Goal: Information Seeking & Learning: Learn about a topic

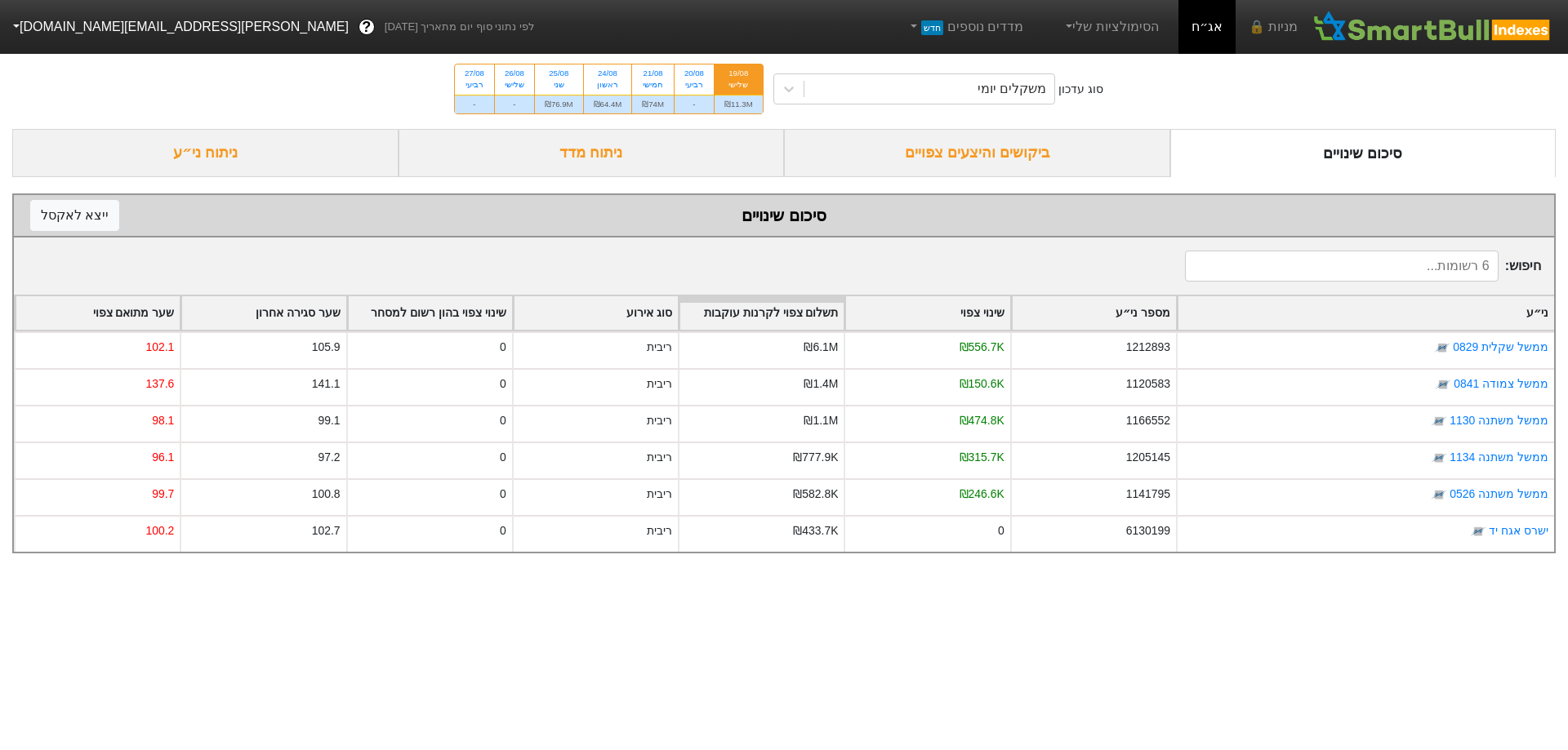
click at [1032, 160] on div "ביקושים והיצעים צפויים" at bounding box center [976, 153] width 386 height 48
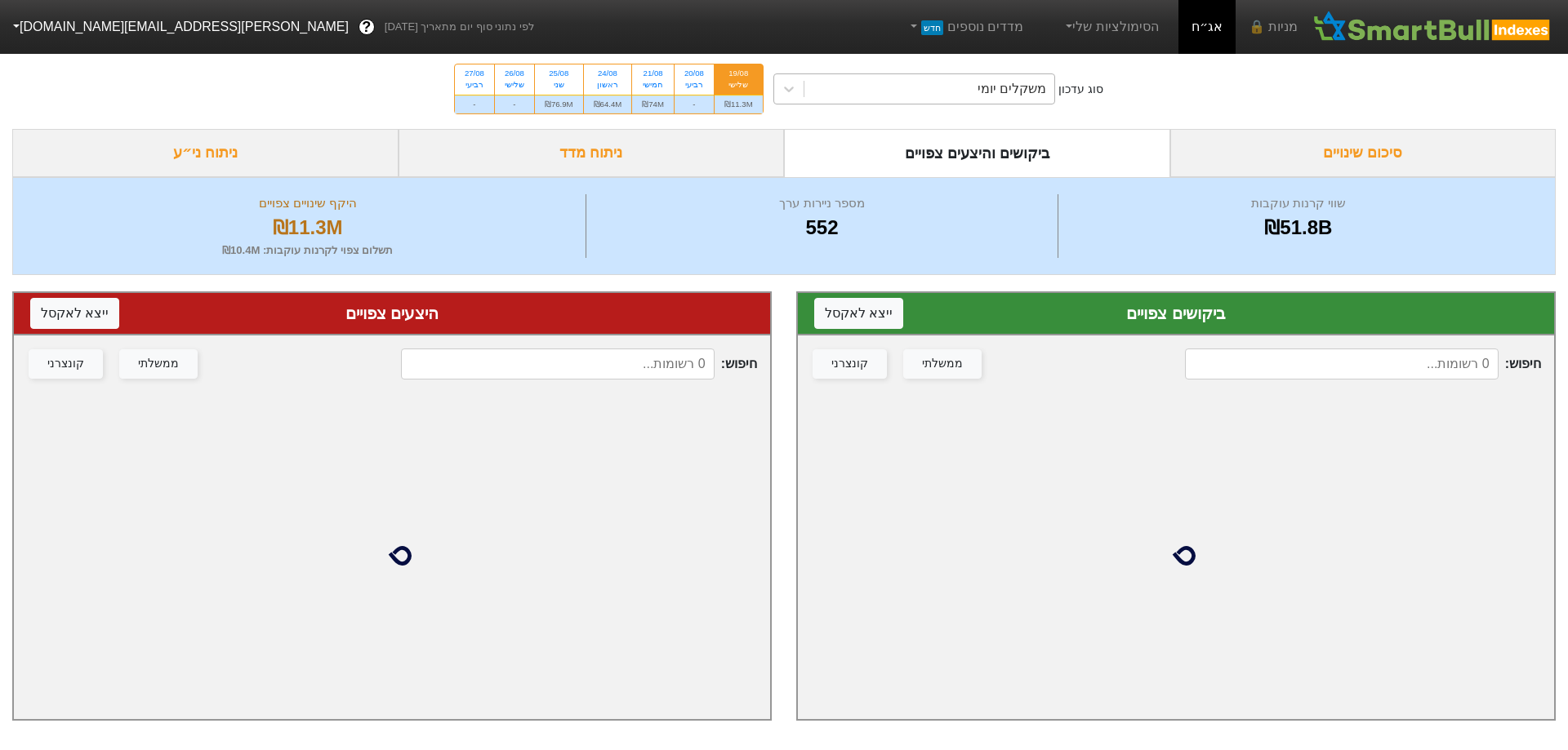
click at [1020, 81] on div "משקלים יומי" at bounding box center [1011, 88] width 69 height 20
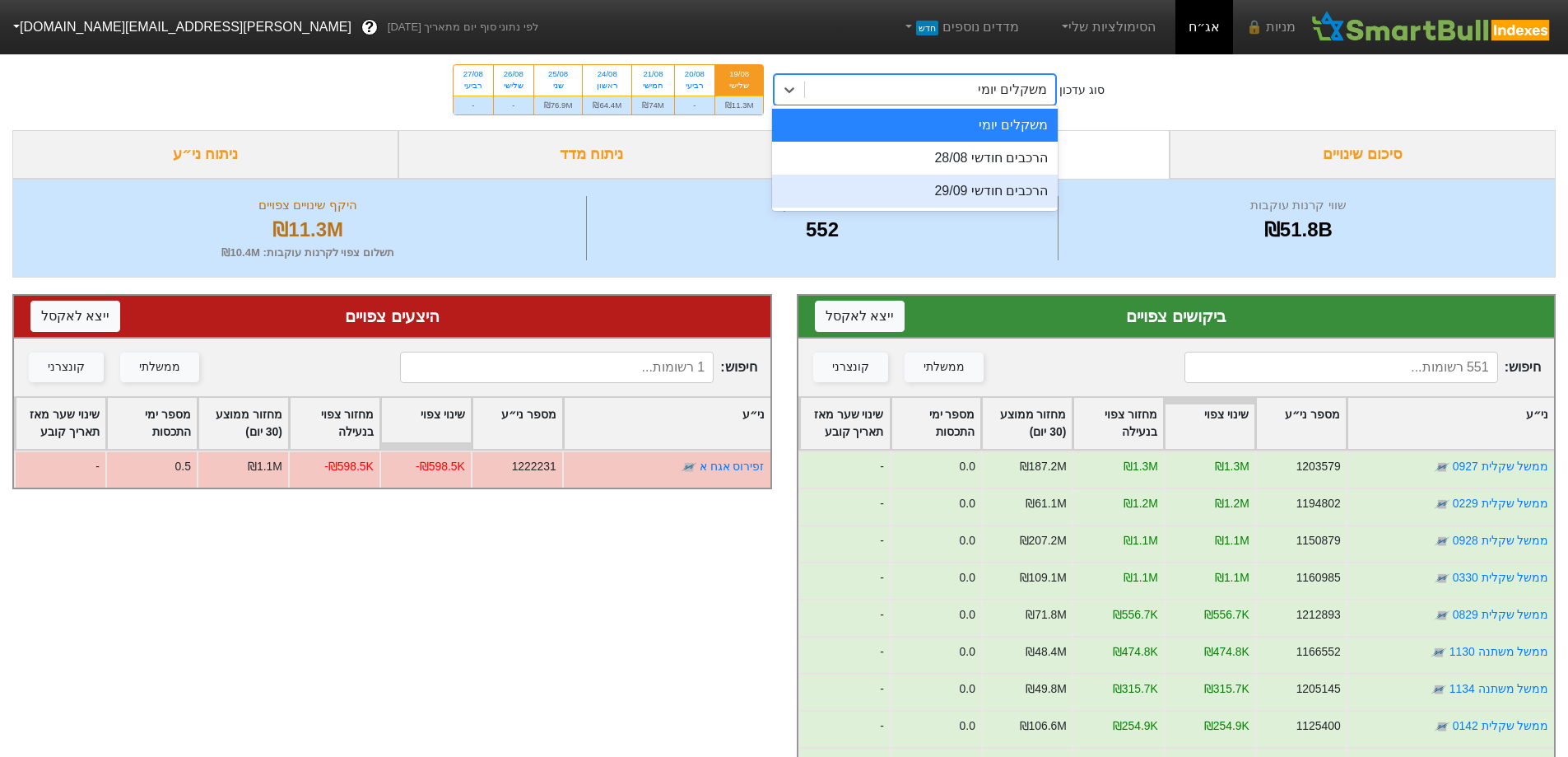
click at [1016, 196] on div "הרכבים חודשי 29/09" at bounding box center [915, 191] width 286 height 33
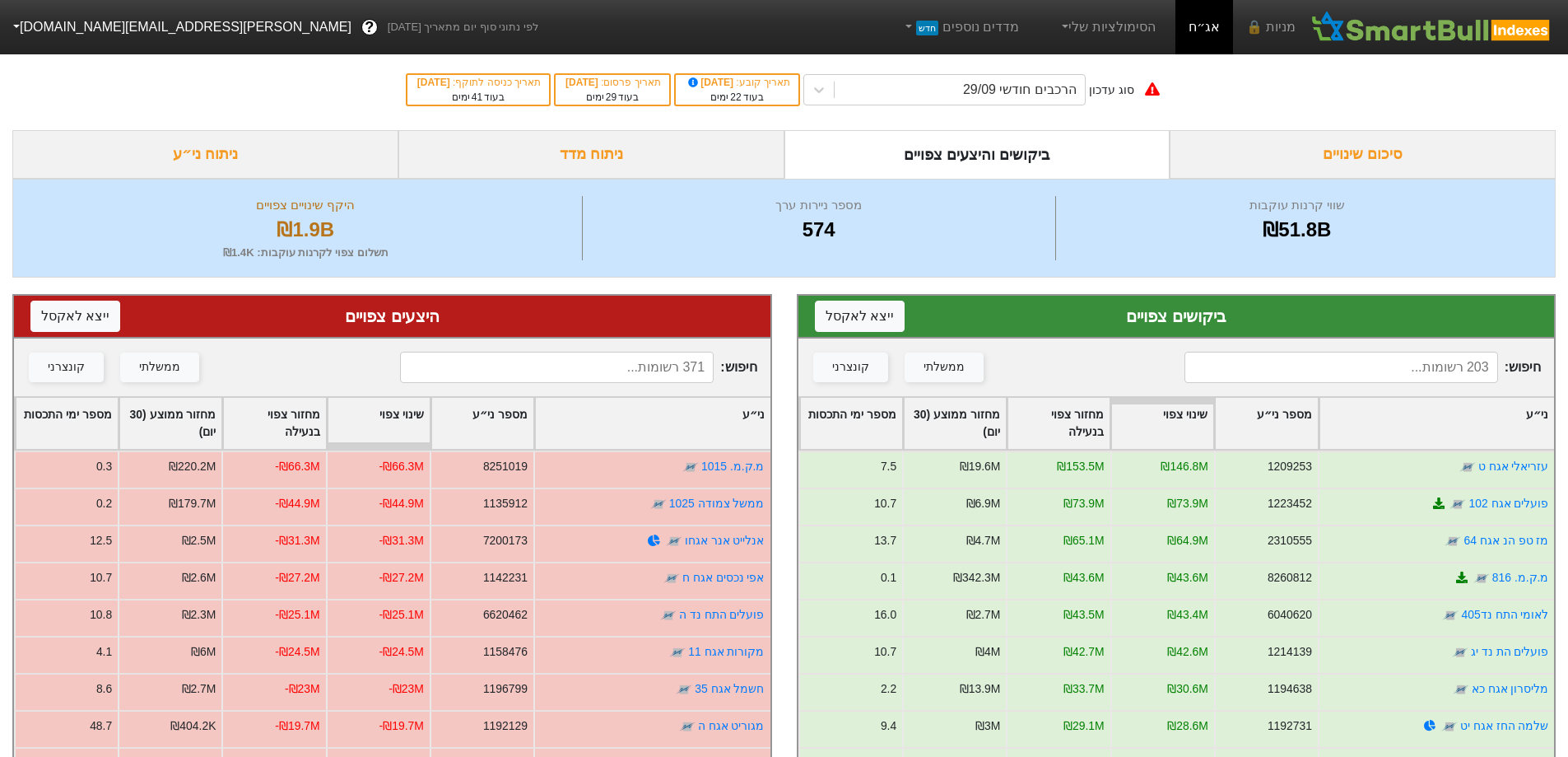
click at [606, 151] on div "ניתוח מדד" at bounding box center [591, 154] width 386 height 49
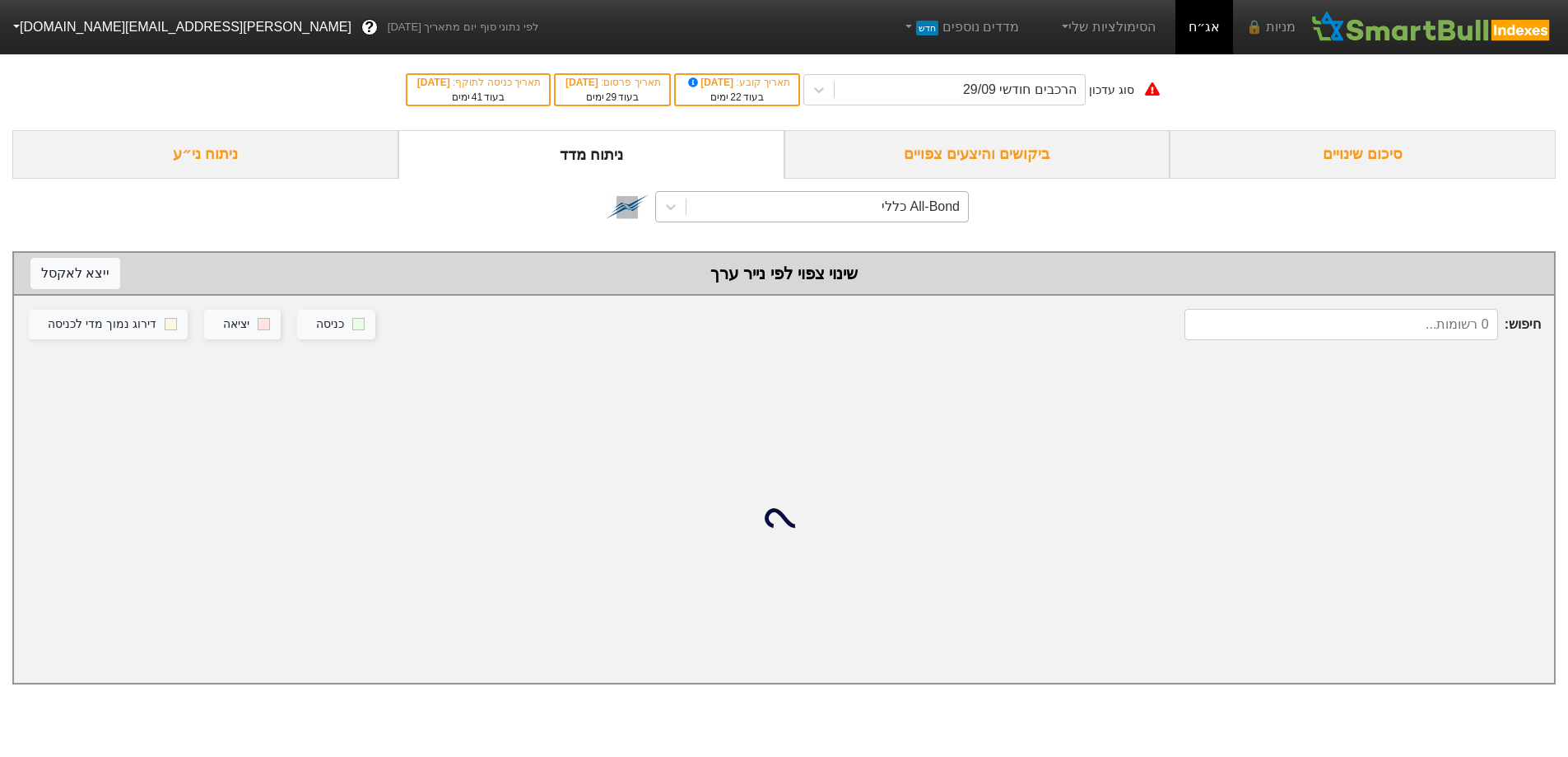
click at [852, 210] on div "All-Bond כללי" at bounding box center [827, 206] width 282 height 30
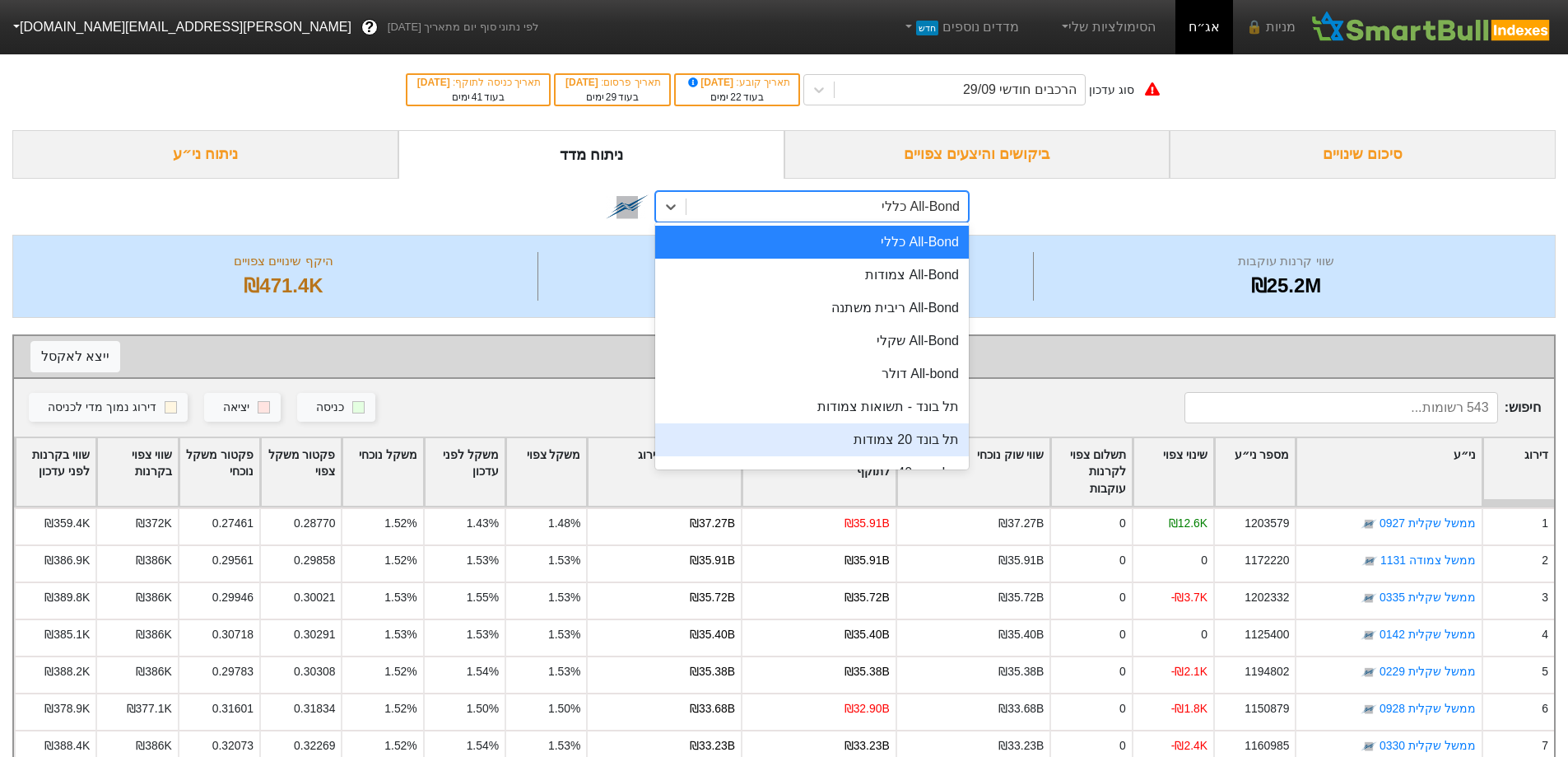
click at [903, 442] on div "תל בונד 20 צמודות" at bounding box center [812, 439] width 313 height 33
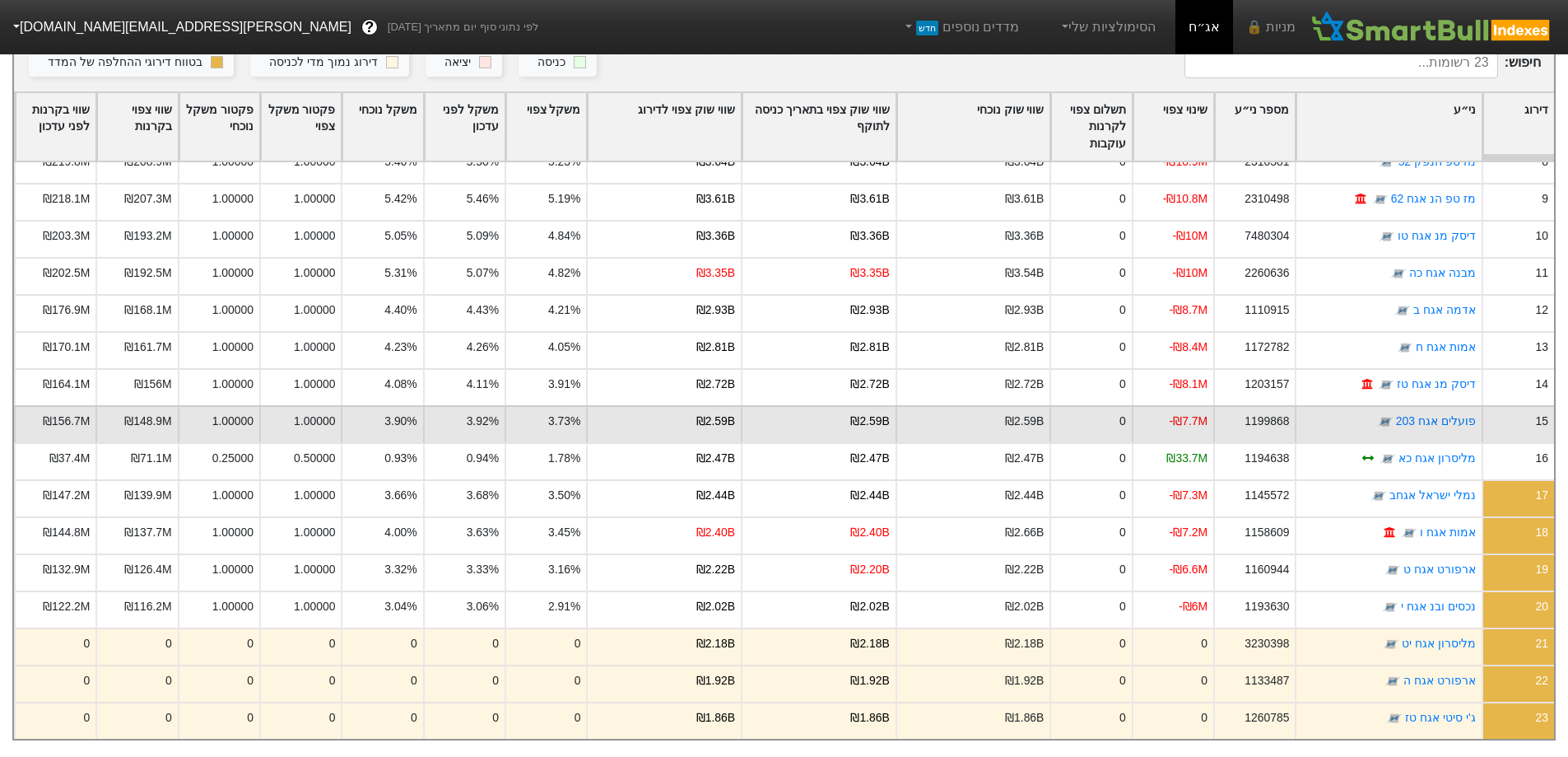
scroll to position [194, 0]
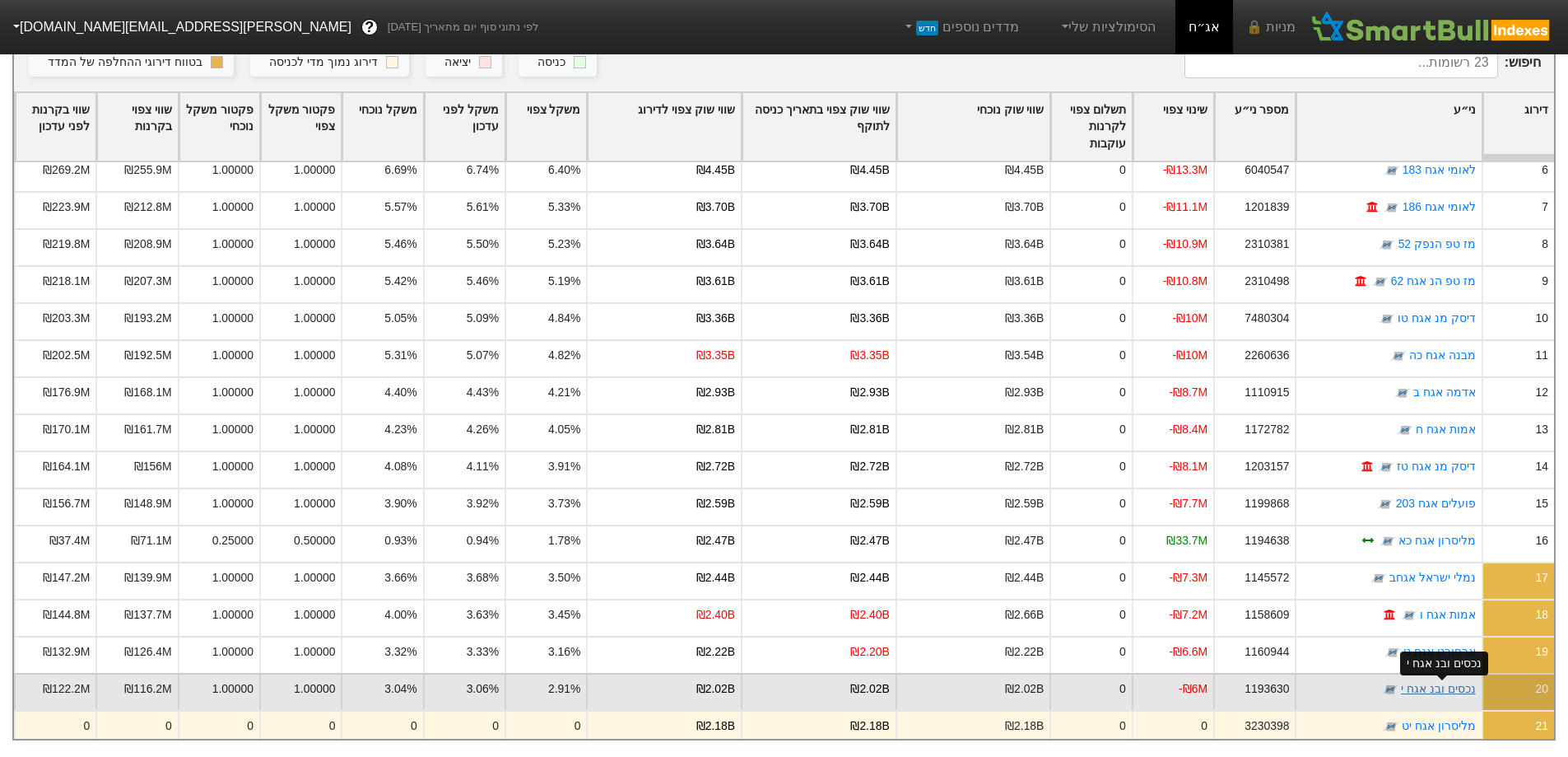
click at [1456, 682] on link "נכסים ובנ אגח י" at bounding box center [1439, 688] width 75 height 13
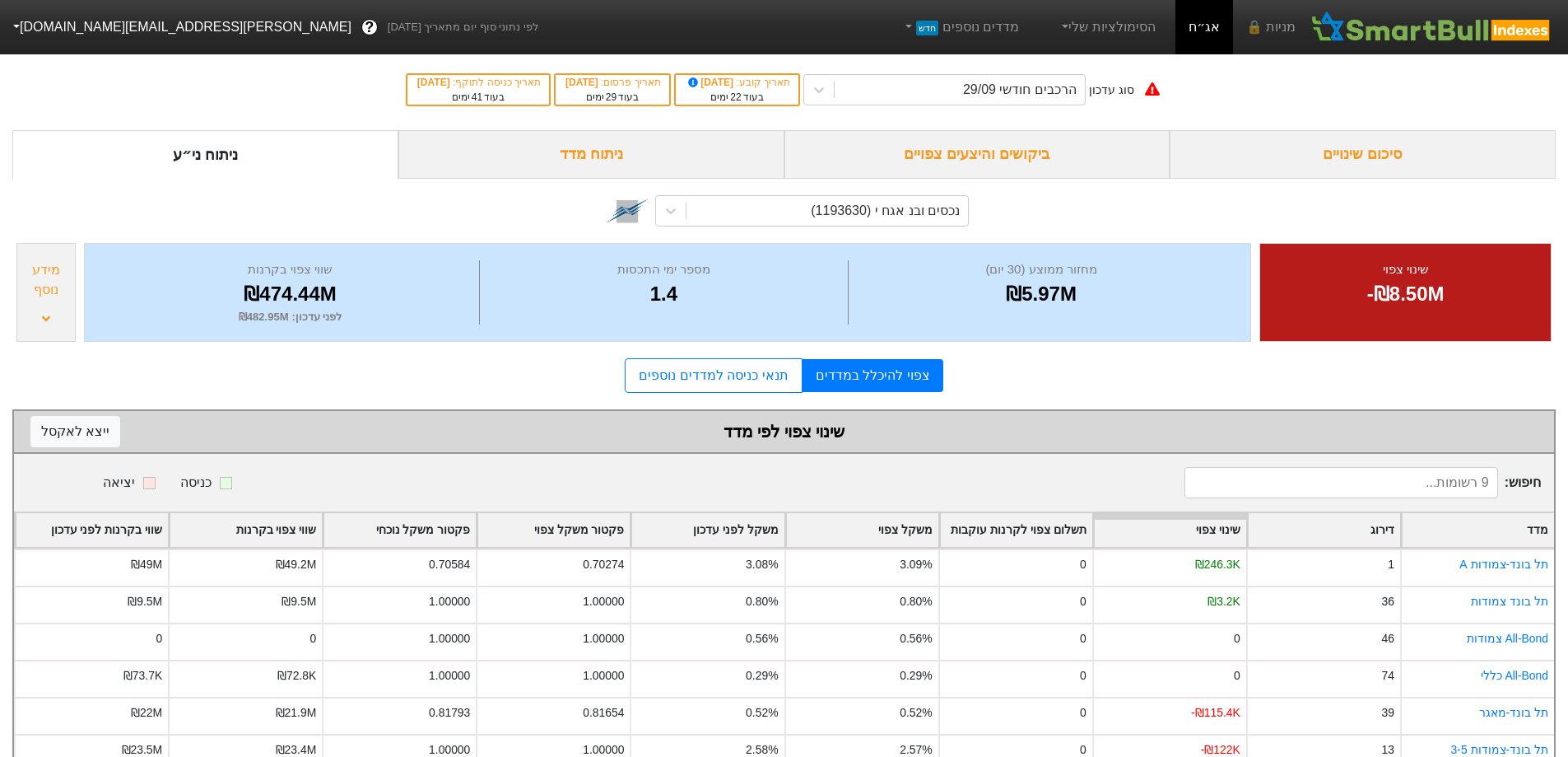
click at [50, 283] on div "מידע נוסף" at bounding box center [46, 280] width 50 height 39
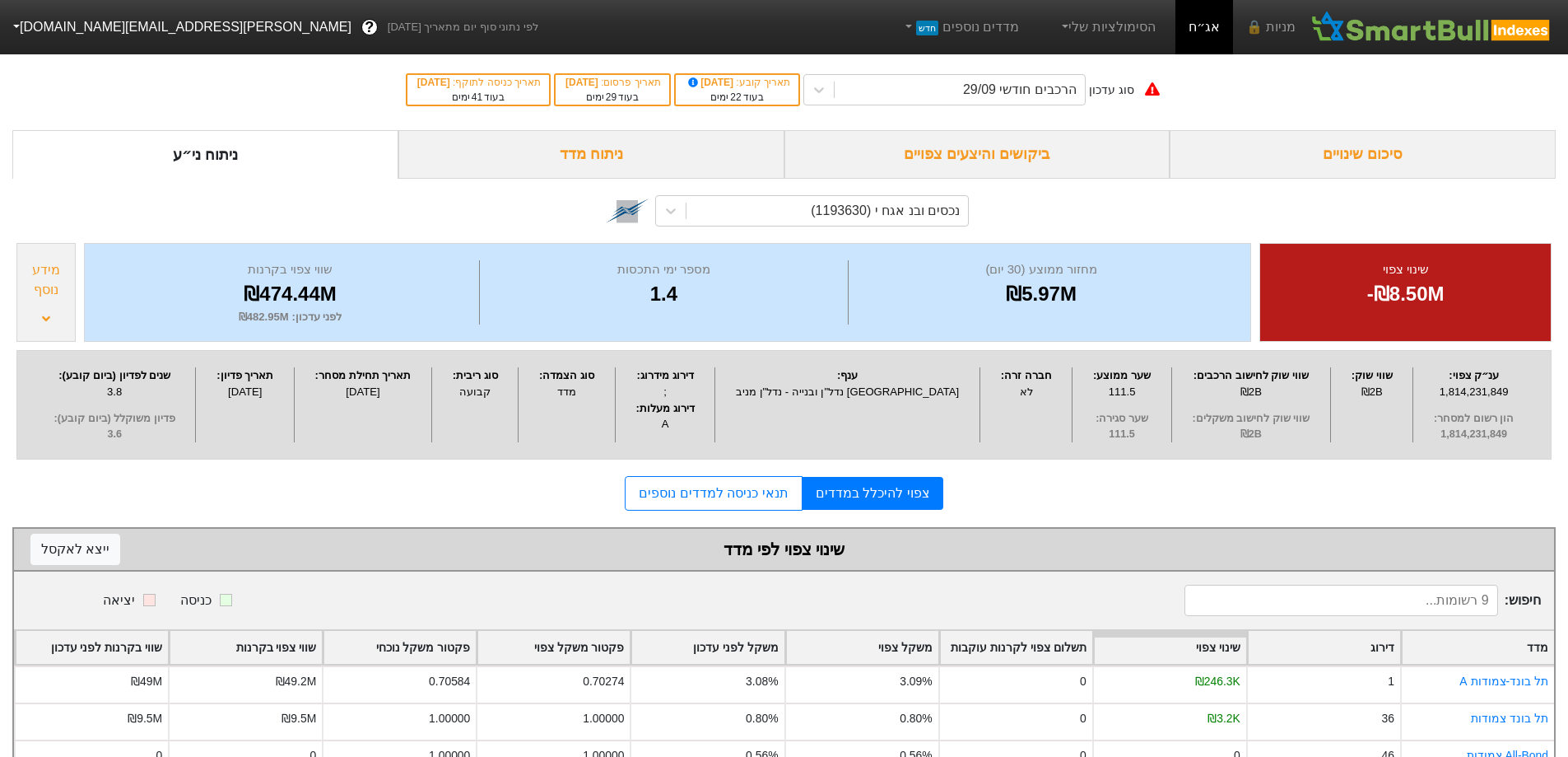
click at [50, 283] on div "מידע נוסף" at bounding box center [46, 280] width 50 height 39
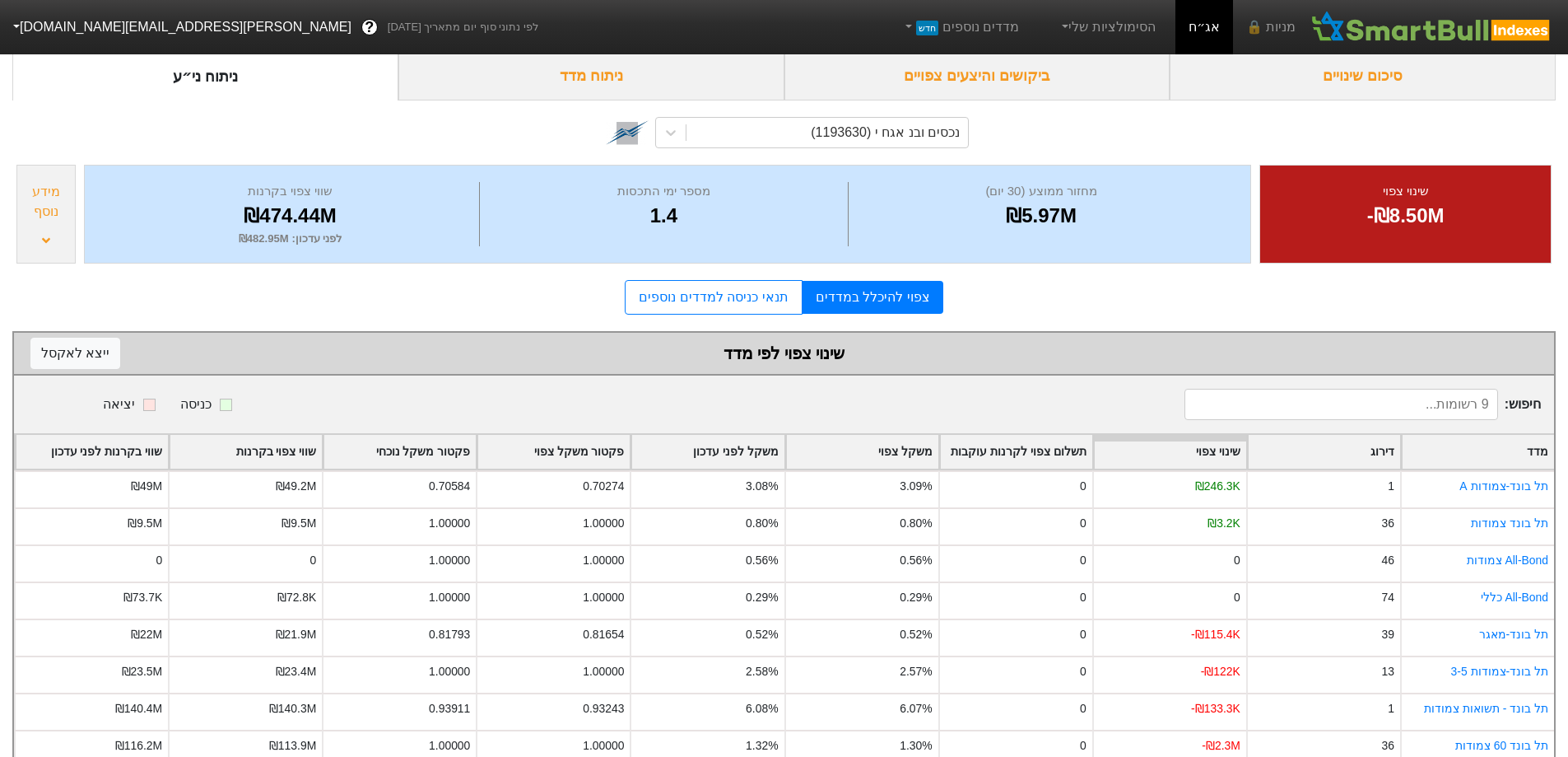
scroll to position [156, 0]
